Goal: Transaction & Acquisition: Purchase product/service

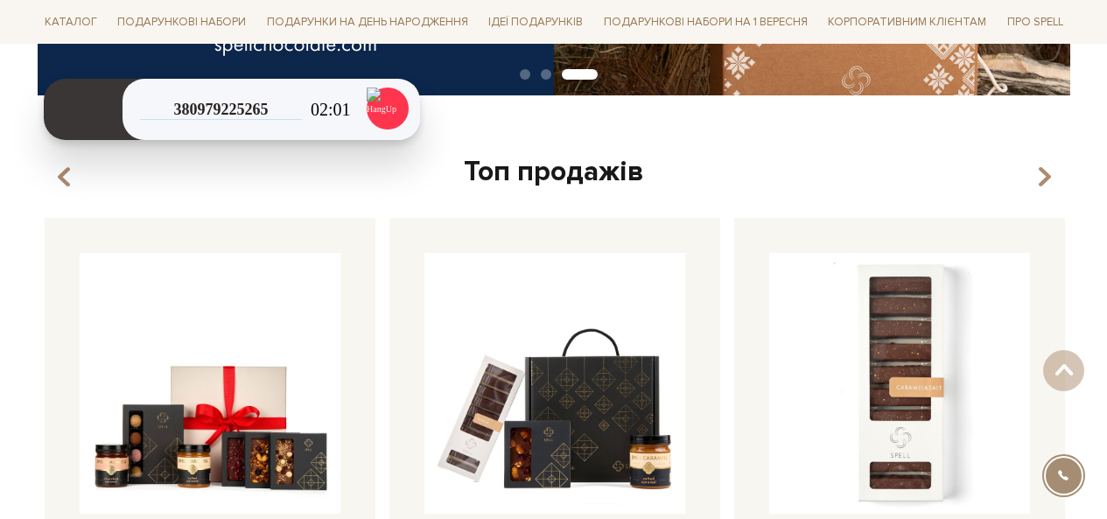
scroll to position [525, 0]
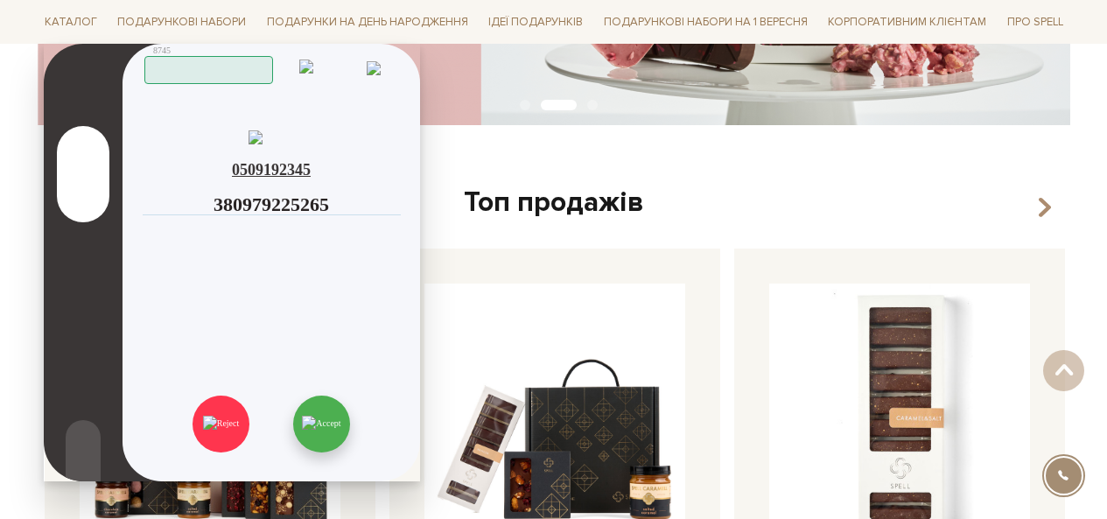
click at [340, 424] on img at bounding box center [321, 424] width 38 height 16
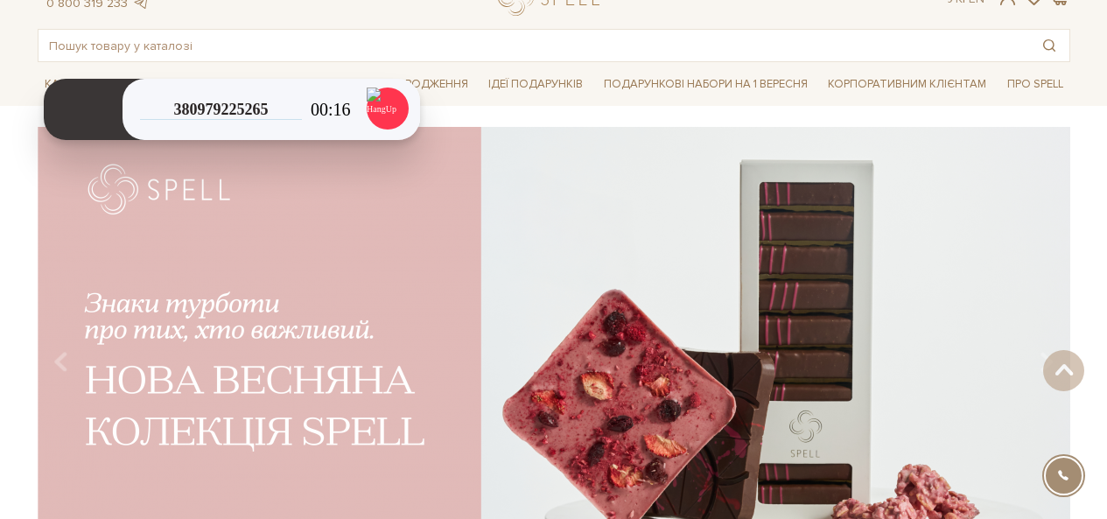
scroll to position [0, 0]
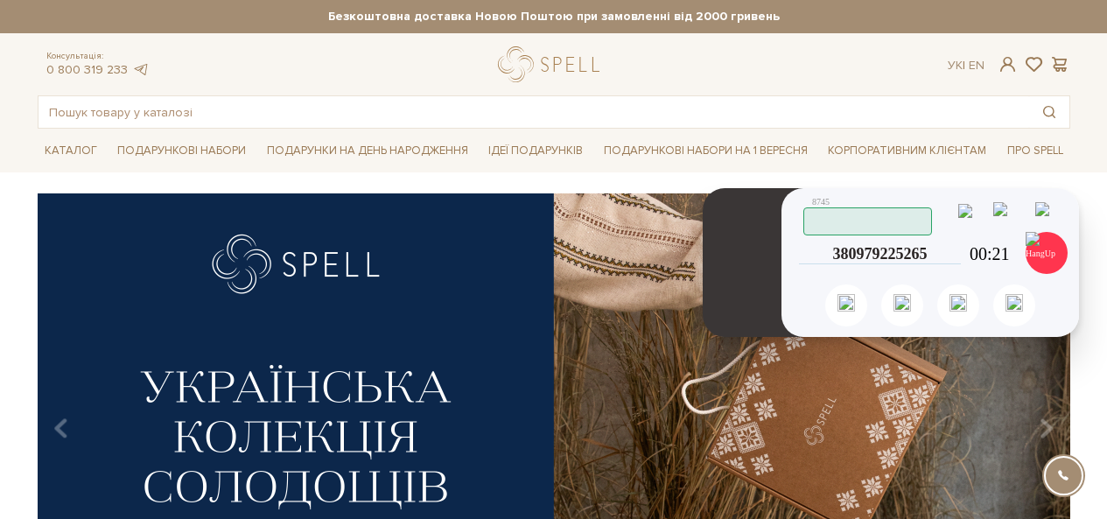
drag, startPoint x: 245, startPoint y: 198, endPoint x: 746, endPoint y: 311, distance: 513.9
click at [746, 311] on header at bounding box center [753, 262] width 101 height 149
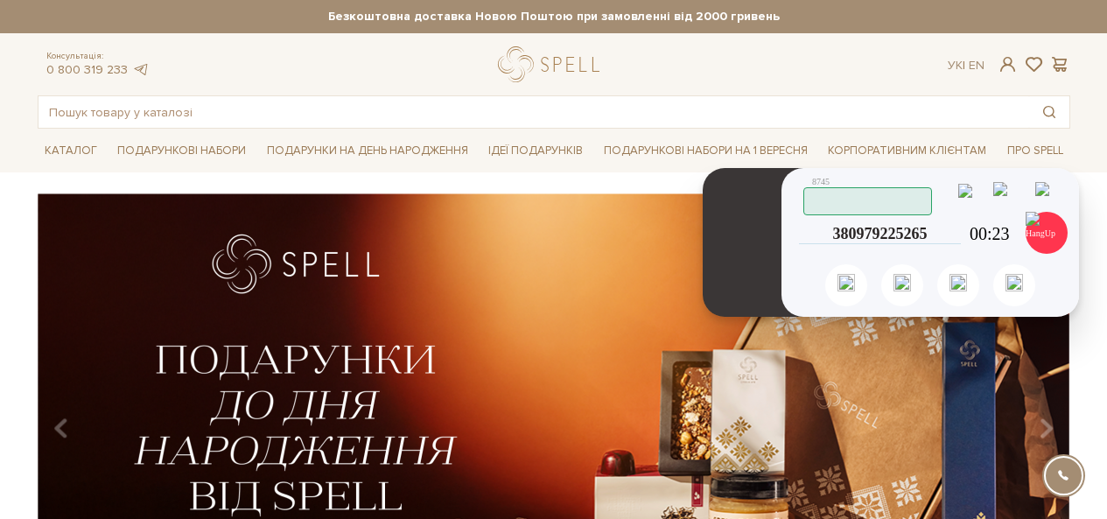
drag, startPoint x: 740, startPoint y: 304, endPoint x: 740, endPoint y: 282, distance: 22.7
click at [740, 282] on header at bounding box center [753, 242] width 101 height 149
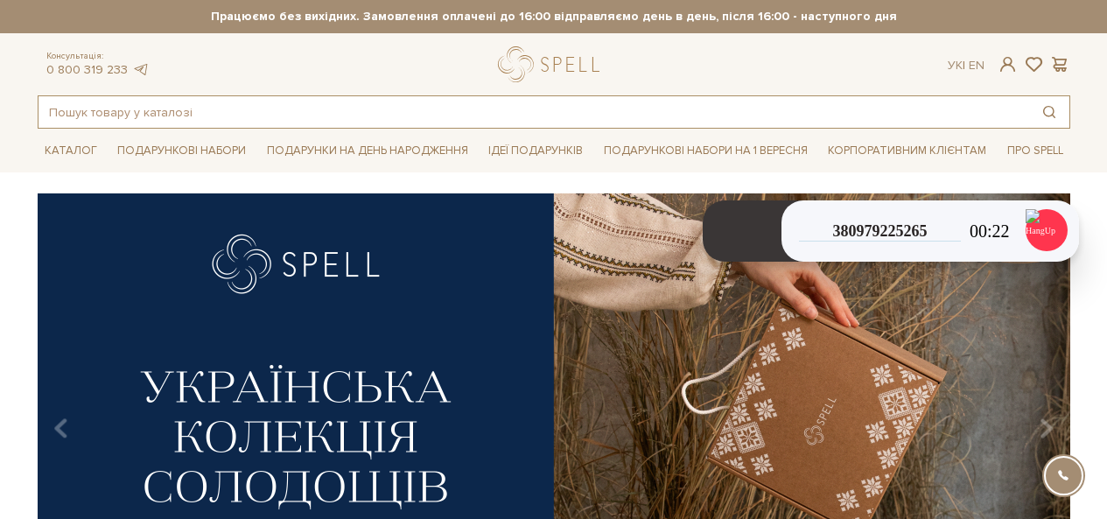
click at [248, 109] on input "text" at bounding box center [533, 111] width 990 height 31
type input "і"
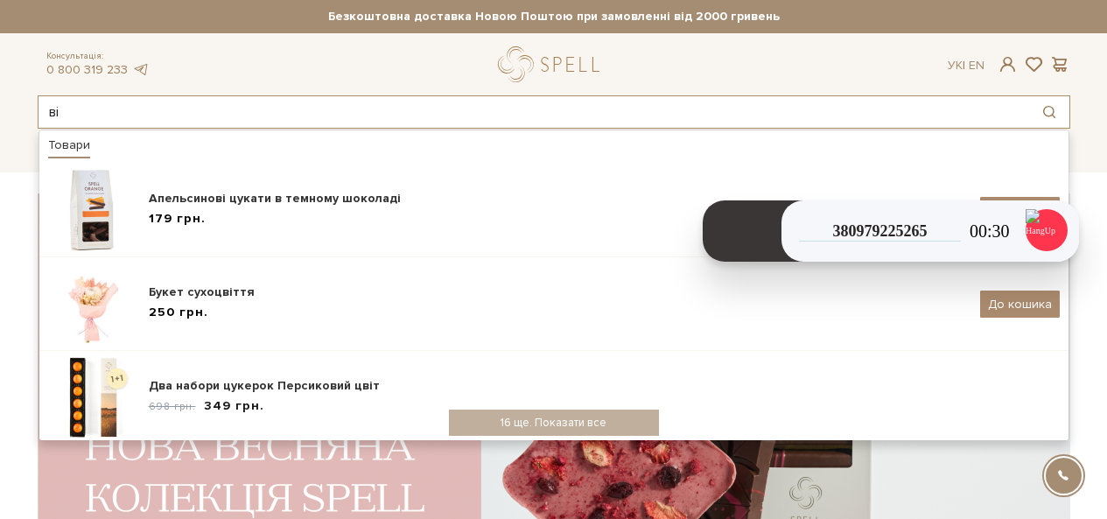
type input "в"
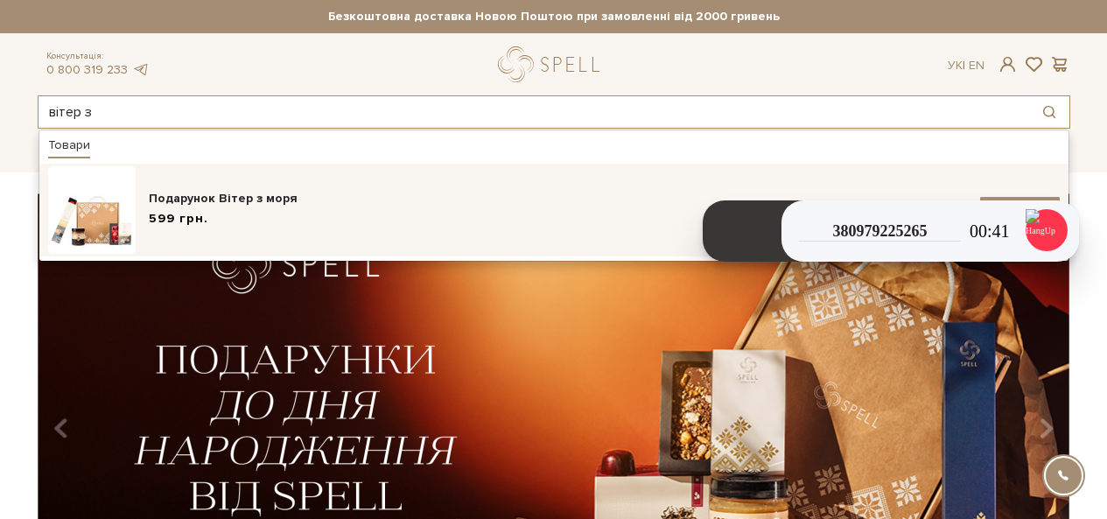
type input "вітер з"
click at [226, 193] on div "Подарунок Вітер з моря" at bounding box center [558, 198] width 818 height 17
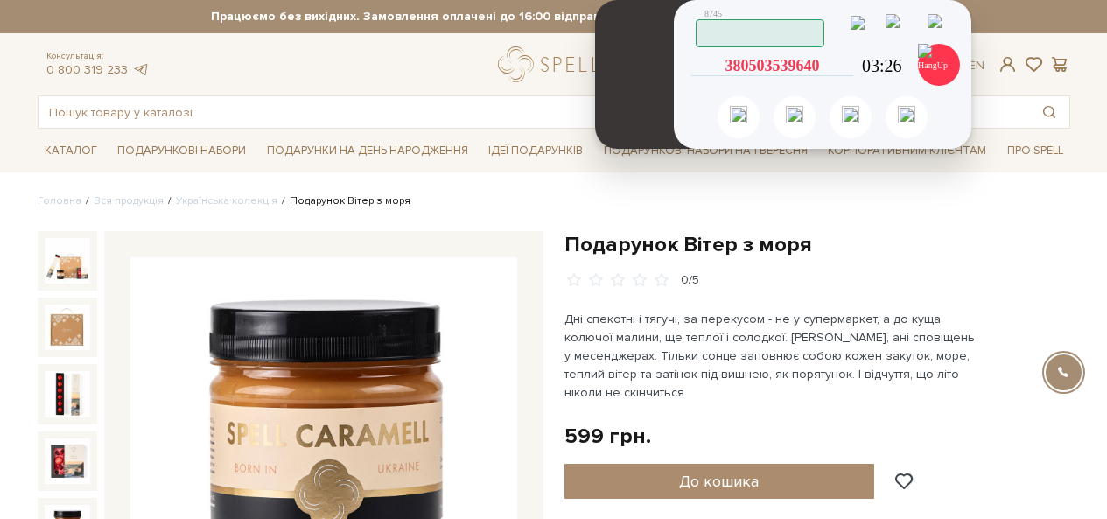
click at [837, 58] on icon at bounding box center [837, 58] width 0 height 0
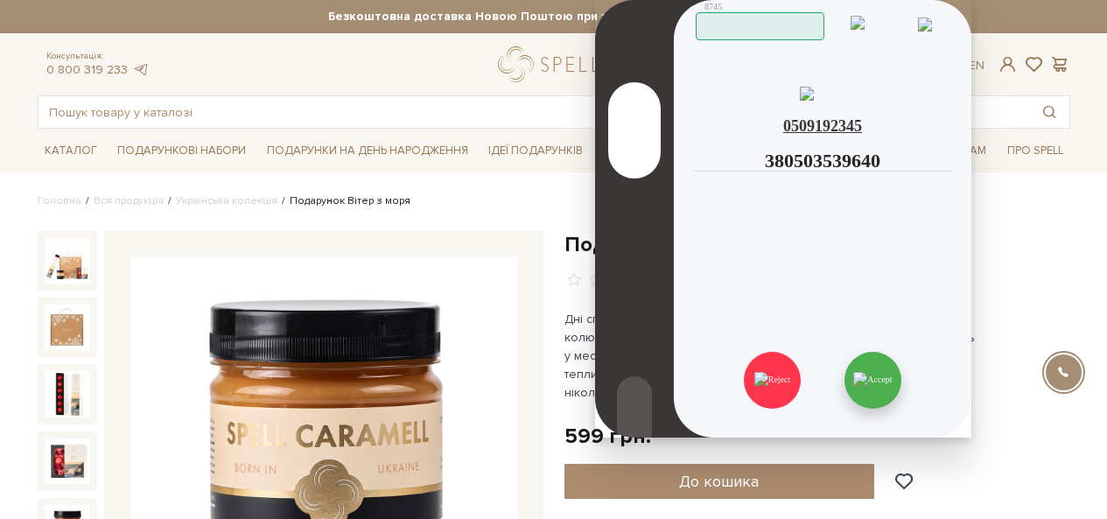
click at [888, 386] on img at bounding box center [872, 380] width 38 height 16
